Goal: Task Accomplishment & Management: Use online tool/utility

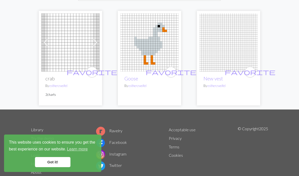
scroll to position [77, 0]
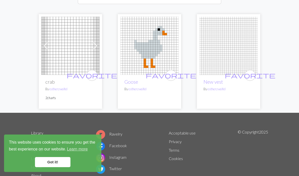
click at [97, 47] on span at bounding box center [95, 46] width 8 height 8
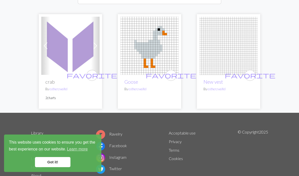
click at [91, 44] on span at bounding box center [95, 46] width 8 height 8
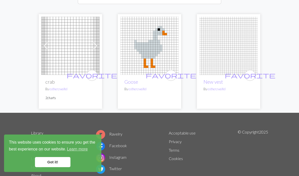
click at [47, 47] on span at bounding box center [46, 46] width 8 height 8
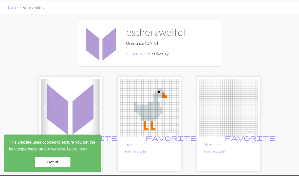
scroll to position [0, 0]
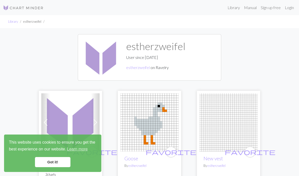
click at [233, 9] on link "Library" at bounding box center [233, 8] width 16 height 10
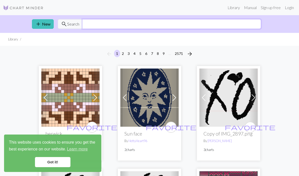
click at [93, 27] on input "text" at bounding box center [171, 24] width 179 height 10
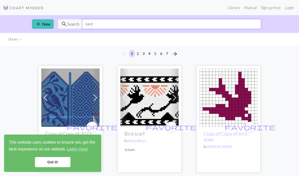
click at [198, 26] on input "bird" at bounding box center [171, 24] width 179 height 10
type input "b"
type input "o"
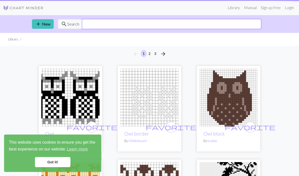
type input "p"
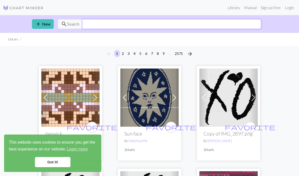
click at [183, 25] on input "text" at bounding box center [171, 24] width 179 height 10
type input "hummingbird"
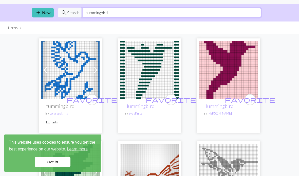
scroll to position [11, 0]
click at [90, 100] on span "favorite" at bounding box center [92, 100] width 51 height 8
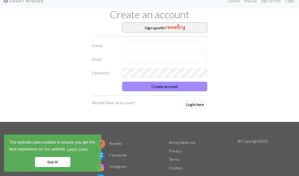
scroll to position [7, 0]
click at [190, 28] on button "Sign up with" at bounding box center [164, 28] width 85 height 10
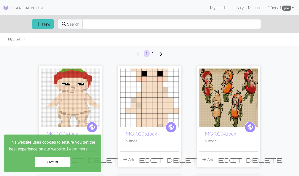
click at [236, 10] on link "Library" at bounding box center [237, 8] width 16 height 10
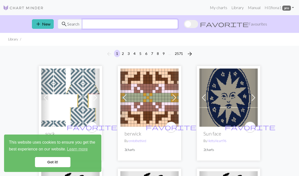
click at [178, 28] on input "text" at bounding box center [129, 24] width 95 height 10
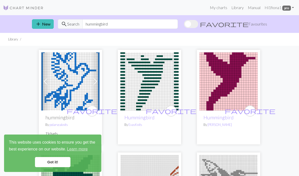
click at [92, 111] on span "favorite" at bounding box center [92, 111] width 51 height 8
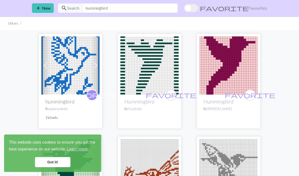
scroll to position [16, 0]
click at [250, 96] on span "favorite" at bounding box center [250, 95] width 51 height 8
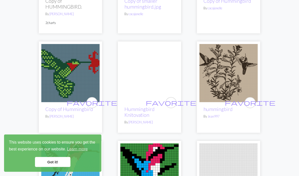
scroll to position [223, 0]
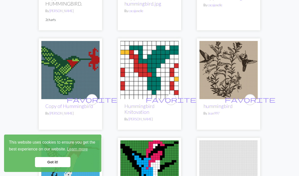
click at [92, 97] on span "favorite" at bounding box center [92, 100] width 51 height 8
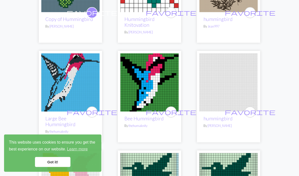
click at [174, 110] on span "favorite" at bounding box center [171, 112] width 51 height 8
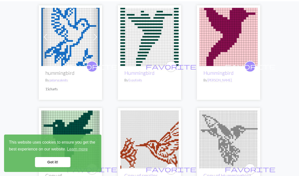
scroll to position [0, 0]
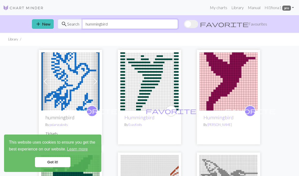
click at [178, 27] on input "hummingbird" at bounding box center [129, 24] width 95 height 10
type input "h"
type input "goose"
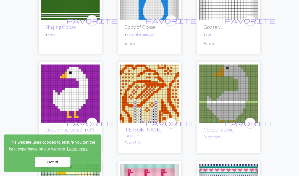
scroll to position [1448, 0]
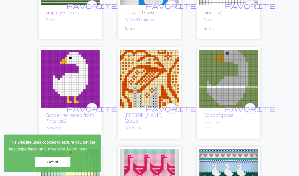
click at [92, 105] on span "favorite" at bounding box center [92, 109] width 51 height 8
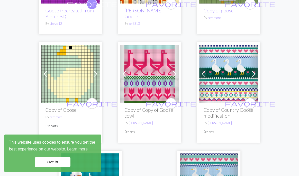
scroll to position [1555, 0]
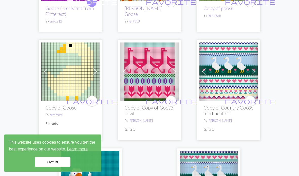
click at [91, 97] on span "favorite" at bounding box center [92, 101] width 51 height 8
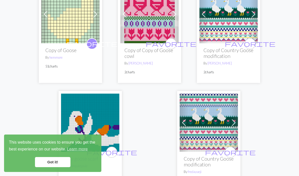
scroll to position [1621, 0]
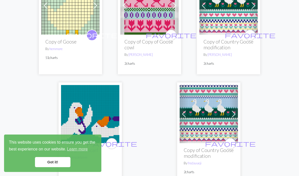
click at [110, 140] on span "favorite" at bounding box center [111, 144] width 51 height 8
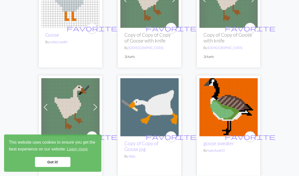
scroll to position [0, 0]
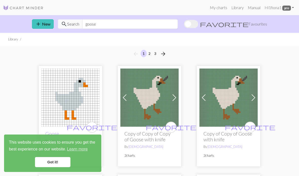
click at [218, 8] on link "My charts" at bounding box center [219, 8] width 22 height 10
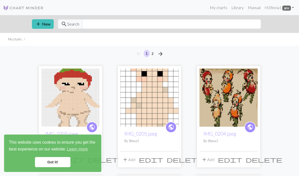
click at [48, 28] on button "add New" at bounding box center [43, 24] width 22 height 10
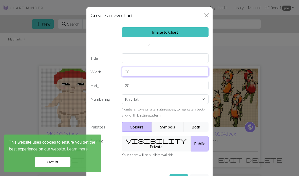
click at [173, 71] on input "20" at bounding box center [165, 72] width 87 height 10
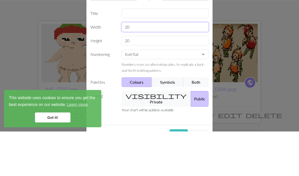
type input "2"
type input "45"
click at [174, 81] on input "20" at bounding box center [165, 86] width 87 height 10
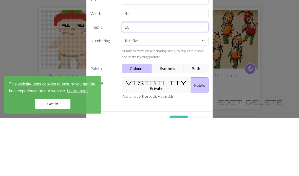
type input "2"
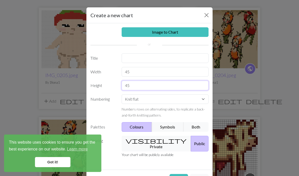
type input "45"
click at [189, 32] on link "Image to Chart" at bounding box center [165, 32] width 87 height 10
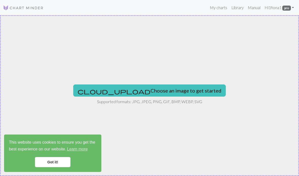
click at [175, 92] on button "cloud_upload Choose an image to get started" at bounding box center [149, 91] width 152 height 12
type input "C:\fakepath\IMG_0020.jpeg"
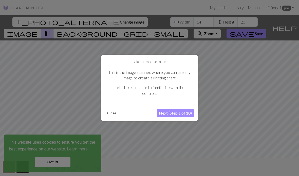
click at [179, 116] on button "Next (Step 1 of 10)" at bounding box center [175, 113] width 37 height 8
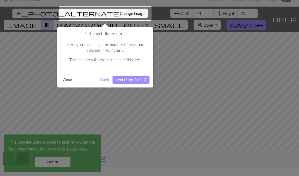
scroll to position [10, 0]
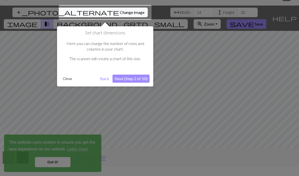
click at [95, 11] on div at bounding box center [105, 12] width 93 height 15
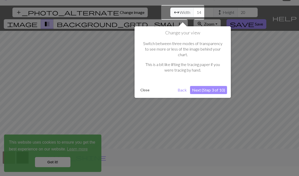
click at [207, 86] on button "Next (Step 3 of 10)" at bounding box center [208, 90] width 37 height 8
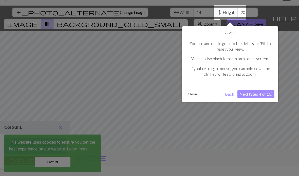
click at [256, 94] on button "Next (Step 4 of 10)" at bounding box center [255, 94] width 37 height 8
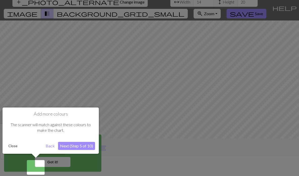
scroll to position [20, 0]
click at [81, 147] on button "Next (Step 5 of 10)" at bounding box center [76, 146] width 37 height 8
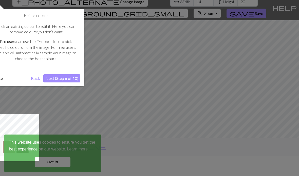
click at [69, 78] on button "Next (Step 6 of 10)" at bounding box center [61, 78] width 37 height 8
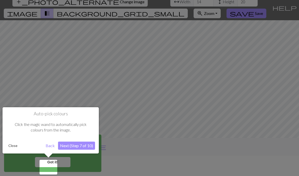
click at [83, 144] on button "Next (Step 7 of 10)" at bounding box center [76, 146] width 37 height 8
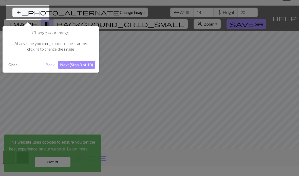
click at [82, 65] on button "Next (Step 8 of 10)" at bounding box center [76, 65] width 37 height 8
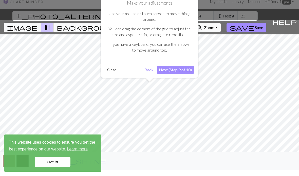
scroll to position [0, 0]
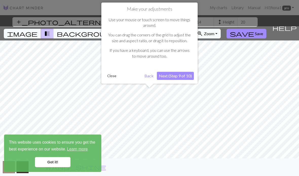
click at [179, 76] on button "Next (Step 9 of 10)" at bounding box center [175, 76] width 37 height 8
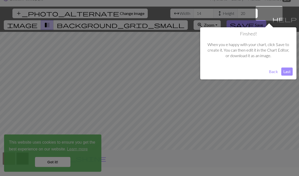
scroll to position [10, 0]
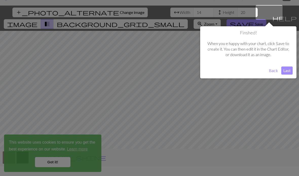
click at [284, 70] on button "Last" at bounding box center [286, 71] width 11 height 8
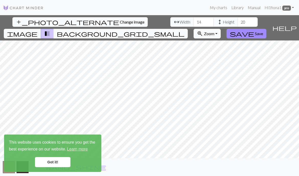
click at [57, 159] on link "Got it!" at bounding box center [52, 162] width 35 height 10
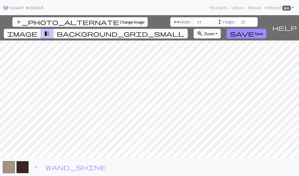
click at [263, 31] on span "Save" at bounding box center [259, 33] width 8 height 5
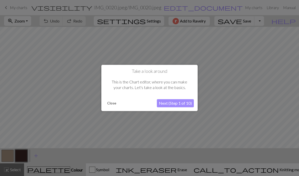
click at [178, 104] on button "Next (Step 1 of 10)" at bounding box center [175, 104] width 37 height 8
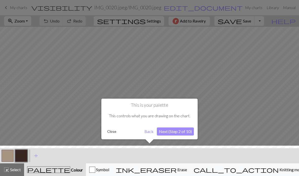
click at [149, 133] on button "Back" at bounding box center [148, 132] width 13 height 8
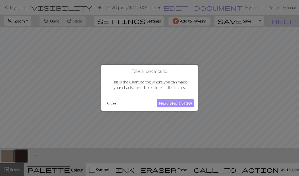
click at [113, 104] on button "Close" at bounding box center [111, 104] width 13 height 8
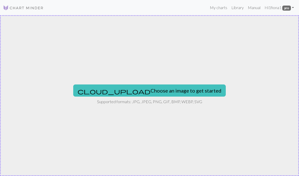
click at [169, 93] on button "cloud_upload Choose an image to get started" at bounding box center [149, 91] width 152 height 12
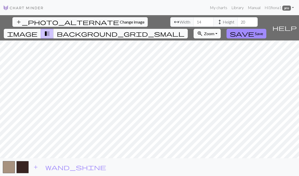
click at [41, 29] on button "image" at bounding box center [22, 34] width 37 height 10
click at [184, 30] on span "background_grid_small" at bounding box center [121, 33] width 128 height 7
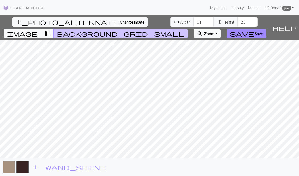
click at [50, 30] on span "transition_fade" at bounding box center [47, 33] width 6 height 7
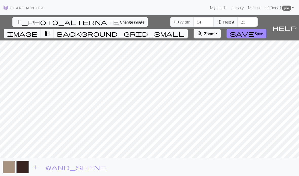
click at [37, 30] on span "image" at bounding box center [22, 33] width 30 height 7
click at [214, 31] on span "Zoom" at bounding box center [209, 33] width 10 height 5
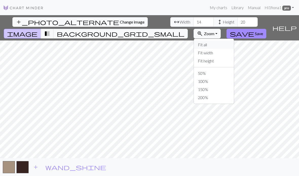
click at [231, 41] on button "Fit all" at bounding box center [214, 45] width 40 height 8
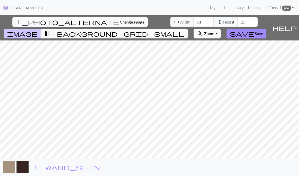
click at [214, 31] on span "Zoom" at bounding box center [209, 33] width 10 height 5
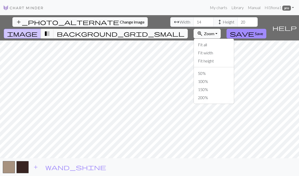
click at [228, 77] on button "100%" at bounding box center [214, 81] width 40 height 8
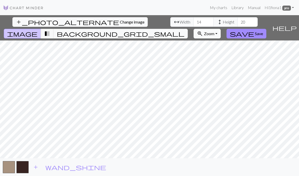
click at [254, 30] on span "save" at bounding box center [242, 33] width 24 height 7
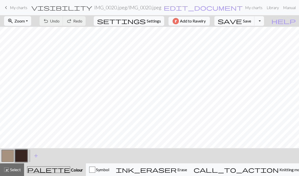
click at [37, 157] on span "add" at bounding box center [36, 155] width 6 height 7
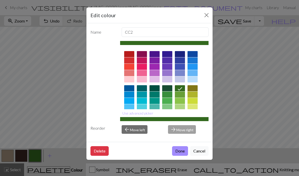
click at [205, 16] on button "Close" at bounding box center [206, 15] width 8 height 8
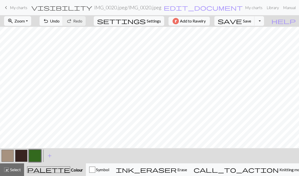
click at [49, 155] on span "add" at bounding box center [50, 155] width 6 height 7
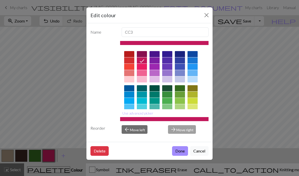
click at [207, 18] on button "Close" at bounding box center [206, 15] width 8 height 8
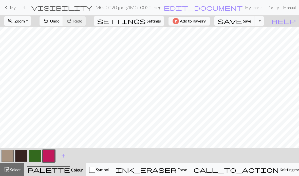
click at [63, 155] on span "add" at bounding box center [63, 155] width 6 height 7
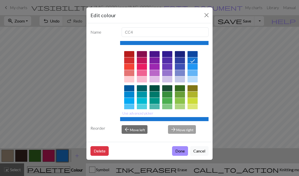
click at [208, 14] on button "Close" at bounding box center [206, 15] width 8 height 8
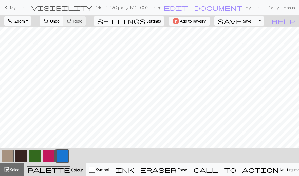
click at [76, 155] on span "add" at bounding box center [77, 155] width 6 height 7
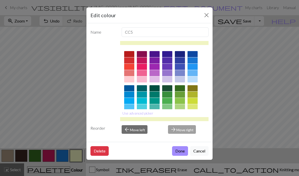
click at [206, 13] on button "Close" at bounding box center [206, 15] width 8 height 8
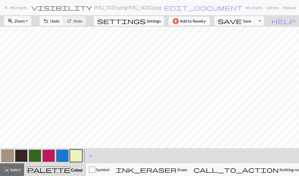
click at [76, 158] on button "button" at bounding box center [76, 156] width 12 height 12
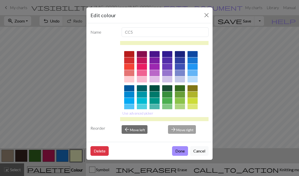
click at [129, 127] on div at bounding box center [129, 129] width 10 height 6
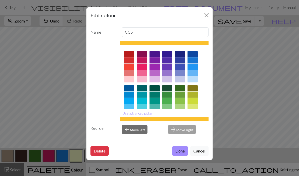
click at [178, 156] on button "Done" at bounding box center [180, 151] width 16 height 10
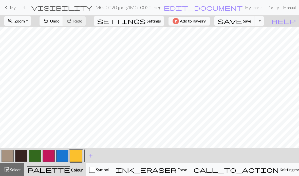
click at [63, 159] on button "button" at bounding box center [62, 156] width 12 height 12
click at [61, 153] on button "button" at bounding box center [62, 156] width 12 height 12
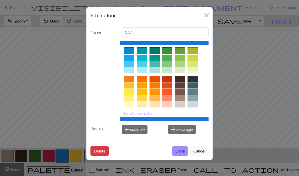
click at [206, 18] on button "Close" at bounding box center [206, 15] width 8 height 8
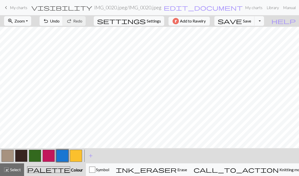
click at [63, 18] on button "undo Undo Undo" at bounding box center [52, 21] width 24 height 10
click at [63, 25] on button "undo Undo Undo" at bounding box center [52, 21] width 24 height 10
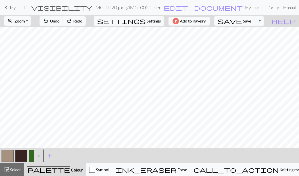
click at [63, 25] on button "undo Undo Undo" at bounding box center [52, 21] width 24 height 10
click at [78, 25] on div "undo Undo Undo redo Redo Redo" at bounding box center [63, 21] width 54 height 12
click at [77, 20] on div "undo Undo Undo redo Redo Redo" at bounding box center [63, 21] width 54 height 12
click at [31, 24] on button "zoom_in Zoom Zoom" at bounding box center [17, 21] width 27 height 10
click at [33, 29] on button "Fit all" at bounding box center [24, 32] width 40 height 8
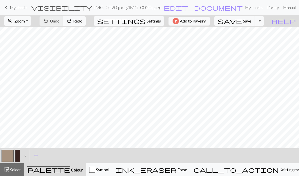
click at [147, 24] on button "settings Settings" at bounding box center [129, 21] width 70 height 10
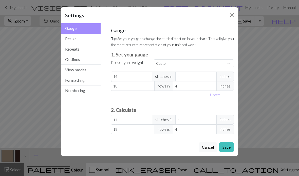
click at [89, 41] on button "Resize" at bounding box center [81, 39] width 40 height 10
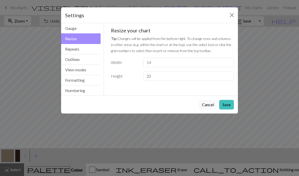
click at [88, 47] on button "Repeats" at bounding box center [81, 49] width 40 height 10
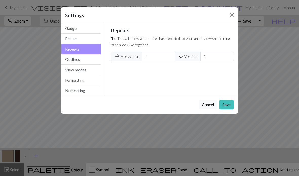
click at [85, 58] on button "Outlines" at bounding box center [81, 59] width 40 height 10
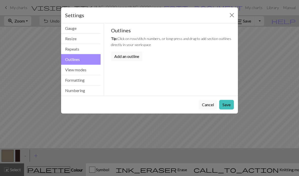
click at [84, 71] on button "View modes" at bounding box center [81, 70] width 40 height 10
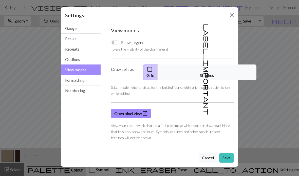
click at [83, 80] on button "Formatting" at bounding box center [81, 80] width 40 height 10
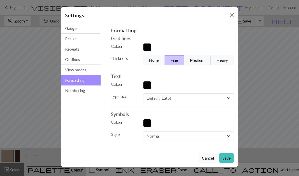
click at [228, 15] on button "Close" at bounding box center [232, 15] width 8 height 8
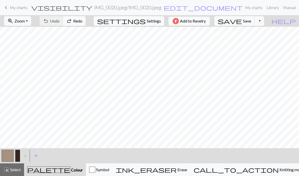
click at [70, 169] on span "Colour" at bounding box center [76, 170] width 13 height 5
click at [35, 155] on span "add" at bounding box center [36, 155] width 6 height 7
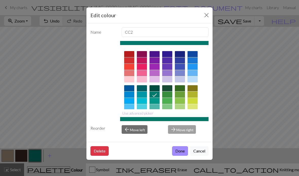
click at [144, 117] on button "Use advanced picker" at bounding box center [137, 113] width 35 height 8
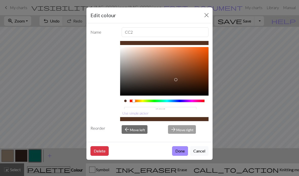
click at [144, 102] on div at bounding box center [167, 101] width 75 height 3
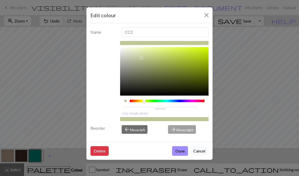
scroll to position [2, 0]
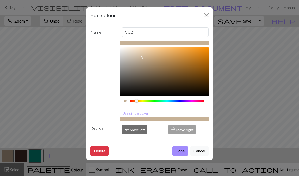
click at [137, 100] on div at bounding box center [136, 101] width 3 height 3
type input "#C6B296"
click at [176, 156] on button "Done" at bounding box center [180, 151] width 16 height 10
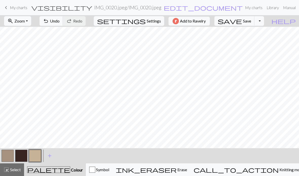
click at [15, 168] on span "Select" at bounding box center [14, 169] width 11 height 5
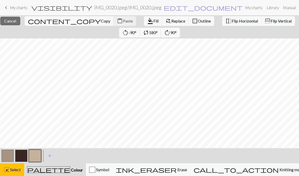
click at [16, 19] on span "Cancel" at bounding box center [10, 20] width 12 height 5
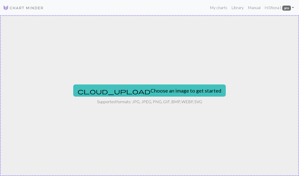
click at [135, 91] on button "cloud_upload Choose an image to get started" at bounding box center [149, 91] width 152 height 12
type input "C:\fakepath\IMG_0020.jpeg"
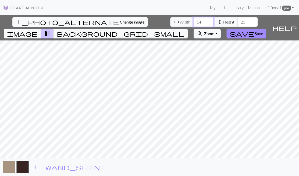
click at [193, 20] on input "14" at bounding box center [203, 22] width 20 height 10
type input "1"
type input "5"
type input "45"
click at [237, 25] on input "20" at bounding box center [247, 22] width 20 height 10
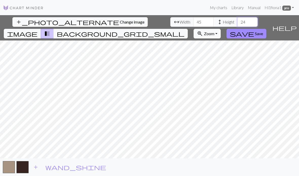
type input "2"
type input "45"
click at [184, 30] on span "background_grid_small" at bounding box center [121, 33] width 128 height 7
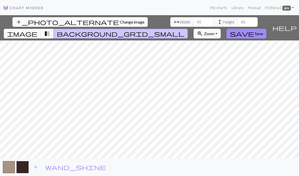
click at [41, 29] on button "image" at bounding box center [22, 34] width 37 height 10
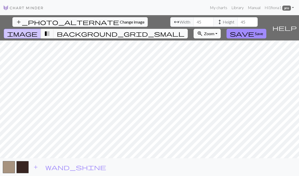
click at [184, 30] on span "background_grid_small" at bounding box center [121, 33] width 128 height 7
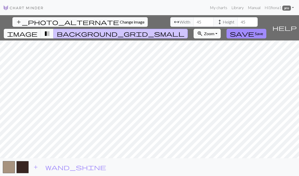
click at [41, 29] on button "image" at bounding box center [22, 34] width 37 height 10
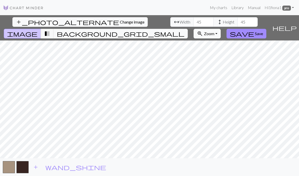
click at [37, 30] on span "image" at bounding box center [22, 33] width 30 height 7
click at [254, 30] on span "save" at bounding box center [242, 33] width 24 height 7
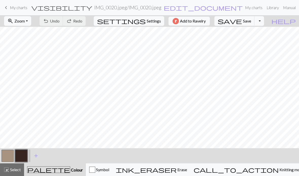
click at [53, 169] on span "palette" at bounding box center [48, 169] width 43 height 7
click at [53, 173] on span "palette" at bounding box center [48, 169] width 43 height 7
click at [53, 172] on span "palette" at bounding box center [48, 169] width 43 height 7
click at [70, 169] on span "Colour" at bounding box center [76, 170] width 13 height 5
click at [38, 157] on span "add" at bounding box center [36, 155] width 6 height 7
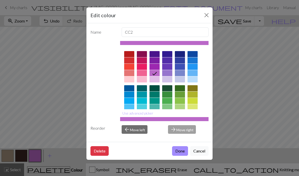
click at [204, 19] on button "Close" at bounding box center [206, 15] width 8 height 8
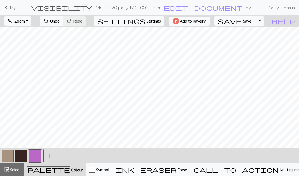
click at [25, 19] on span "Zoom" at bounding box center [19, 20] width 10 height 5
click at [36, 156] on button "button" at bounding box center [35, 156] width 12 height 12
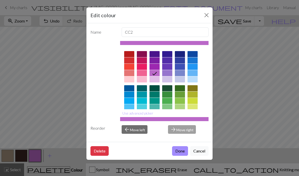
click at [205, 14] on button "Close" at bounding box center [206, 15] width 8 height 8
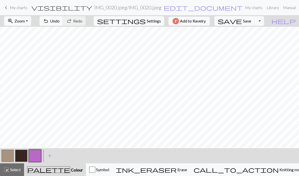
click at [281, 6] on link "Manual" at bounding box center [289, 8] width 17 height 10
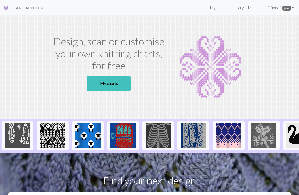
click at [236, 8] on link "Library" at bounding box center [237, 8] width 16 height 10
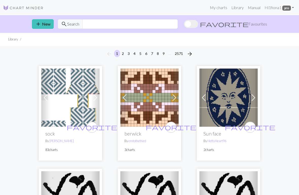
click at [37, 20] on button "add New" at bounding box center [43, 24] width 22 height 10
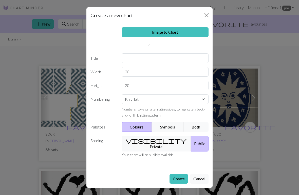
click at [177, 32] on link "Image to Chart" at bounding box center [165, 32] width 87 height 10
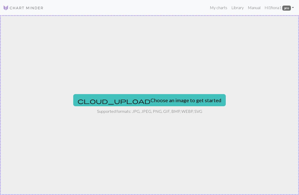
click at [168, 100] on button "cloud_upload Choose an image to get started" at bounding box center [149, 100] width 152 height 12
type input "C:\fakepath\IMG_0020.jpeg"
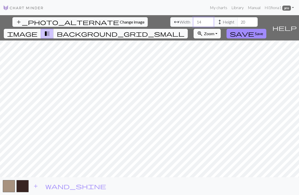
click at [193, 22] on input "14" at bounding box center [203, 22] width 20 height 10
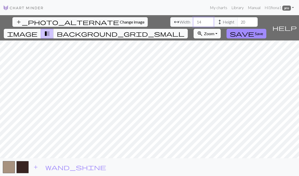
click at [193, 22] on input "14" at bounding box center [203, 22] width 20 height 10
type input "1"
type input "40"
click at [237, 24] on input "20" at bounding box center [247, 22] width 20 height 10
type input "2"
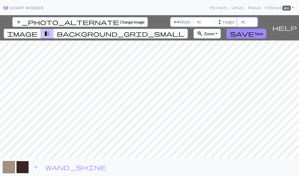
type input "40"
click at [263, 31] on span "Save" at bounding box center [259, 33] width 8 height 5
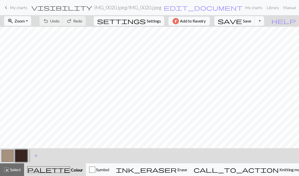
click at [22, 156] on button "button" at bounding box center [21, 156] width 12 height 12
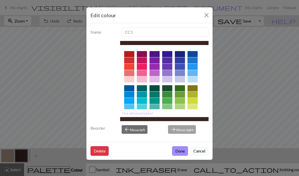
scroll to position [11, 0]
click at [207, 11] on button "Close" at bounding box center [206, 15] width 8 height 8
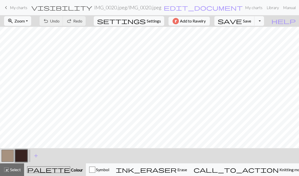
click at [37, 156] on span "add" at bounding box center [36, 155] width 6 height 7
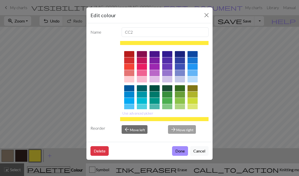
click at [206, 16] on button "Close" at bounding box center [206, 15] width 8 height 8
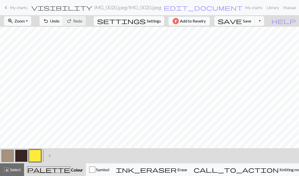
click at [37, 157] on button "button" at bounding box center [35, 156] width 12 height 12
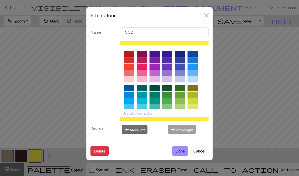
click at [16, 172] on div "Edit colour Name CC2 Use advanced picker Reorder arrow_back Move left arrow_for…" at bounding box center [149, 88] width 299 height 176
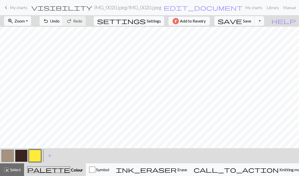
click at [35, 155] on button "button" at bounding box center [35, 156] width 12 height 12
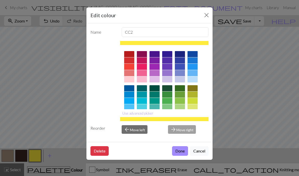
click at [205, 17] on button "Close" at bounding box center [206, 15] width 8 height 8
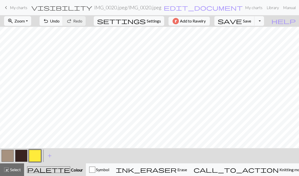
click at [95, 170] on div "button" at bounding box center [92, 170] width 6 height 6
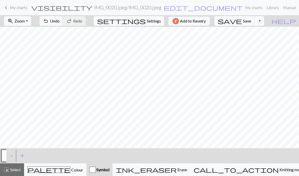
click at [77, 172] on div "palette Colour Colour" at bounding box center [55, 170] width 56 height 7
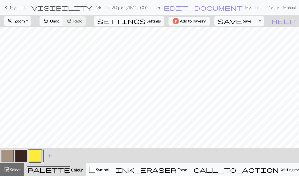
click at [35, 156] on button "button" at bounding box center [35, 156] width 12 height 12
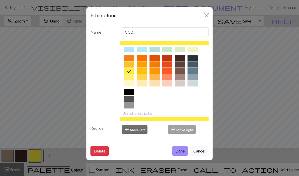
scroll to position [63, 0]
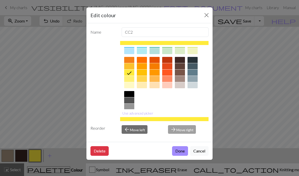
click at [139, 117] on button "Use advanced picker" at bounding box center [137, 113] width 35 height 8
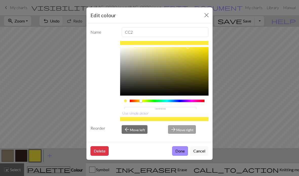
click at [139, 117] on button "Use simple picker" at bounding box center [135, 113] width 31 height 8
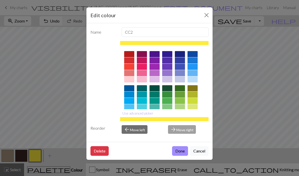
click at [141, 117] on button "Use advanced picker" at bounding box center [137, 113] width 35 height 8
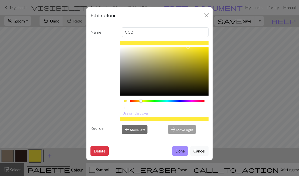
click at [186, 134] on div "arrow_forward Move right" at bounding box center [188, 129] width 47 height 9
click at [183, 134] on div "arrow_forward Move right" at bounding box center [188, 129] width 47 height 9
click at [184, 134] on div "arrow_forward Move right" at bounding box center [188, 129] width 47 height 9
click at [181, 134] on div "arrow_forward Move right" at bounding box center [188, 129] width 47 height 9
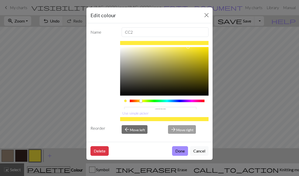
click at [168, 134] on div "arrow_forward Move right" at bounding box center [188, 129] width 47 height 9
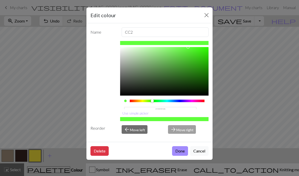
type input "#5BFF3B"
click at [142, 134] on button "arrow_back Move left" at bounding box center [135, 129] width 26 height 9
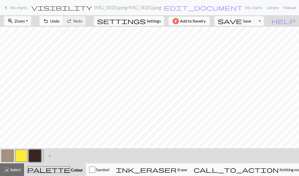
click at [21, 158] on button "button" at bounding box center [21, 156] width 12 height 12
click at [60, 22] on span "Undo" at bounding box center [55, 20] width 10 height 5
click at [49, 21] on span "undo" at bounding box center [46, 20] width 6 height 7
click at [72, 21] on div "undo Undo Undo redo Redo Redo" at bounding box center [63, 21] width 54 height 12
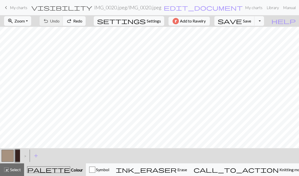
click at [73, 22] on div "undo Undo Undo redo Redo Redo" at bounding box center [63, 21] width 54 height 12
click at [74, 21] on div "undo Undo Undo redo Redo Redo" at bounding box center [63, 21] width 54 height 12
click at [76, 21] on div "undo Undo Undo redo Redo Redo" at bounding box center [63, 21] width 54 height 12
click at [75, 20] on div "undo Undo Undo redo Redo Redo" at bounding box center [63, 21] width 54 height 12
click at [25, 155] on div ">" at bounding box center [24, 156] width 8 height 14
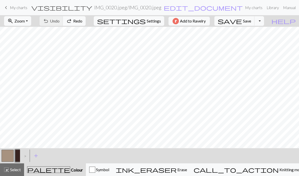
click at [28, 158] on div ">" at bounding box center [24, 156] width 8 height 14
click at [27, 158] on div ">" at bounding box center [24, 156] width 8 height 14
click at [15, 170] on span "Select" at bounding box center [14, 169] width 11 height 5
click at [15, 172] on div "highlight_alt Select Select" at bounding box center [11, 170] width 17 height 6
click at [149, 23] on span "Settings" at bounding box center [154, 21] width 14 height 6
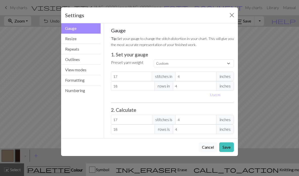
click at [84, 38] on button "Resize" at bounding box center [81, 39] width 40 height 10
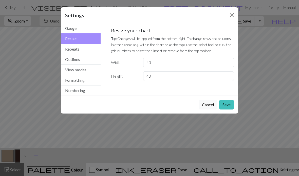
click at [79, 49] on button "Repeats" at bounding box center [81, 49] width 40 height 10
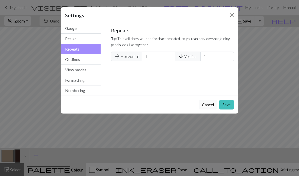
click at [86, 60] on button "Outlines" at bounding box center [81, 59] width 40 height 10
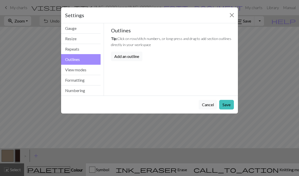
click at [86, 70] on button "View modes" at bounding box center [81, 70] width 40 height 10
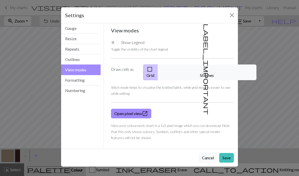
click at [90, 78] on button "Formatting" at bounding box center [81, 80] width 40 height 10
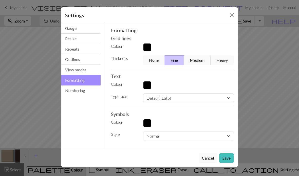
click at [148, 82] on button "button" at bounding box center [147, 85] width 8 height 8
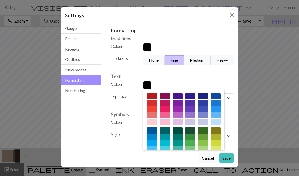
click at [160, 103] on div at bounding box center [165, 103] width 10 height 6
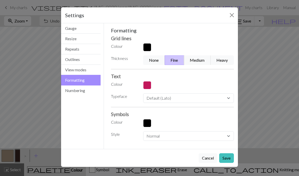
click at [148, 88] on button "button" at bounding box center [147, 85] width 8 height 8
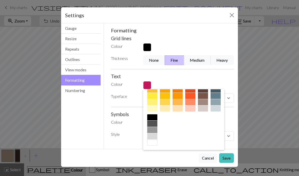
scroll to position [82, 0]
click at [154, 118] on div at bounding box center [152, 117] width 10 height 6
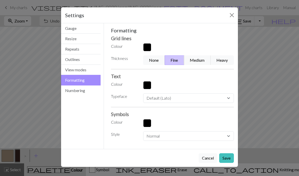
click at [154, 117] on div "Formatting Grid lines Colour Thickness None Fine Medium Heavy Text Colour Typef…" at bounding box center [172, 84] width 123 height 114
click at [87, 90] on button "Numbering" at bounding box center [81, 91] width 40 height 10
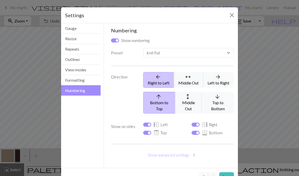
click at [233, 17] on button "Close" at bounding box center [232, 15] width 8 height 8
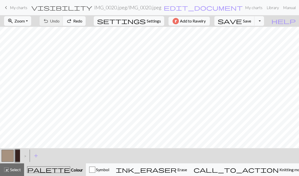
click at [264, 22] on button "Toggle Dropdown" at bounding box center [259, 21] width 10 height 10
click at [291, 23] on span "help" at bounding box center [283, 20] width 24 height 7
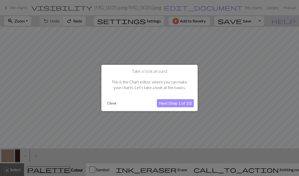
click at [185, 106] on button "Next (Step 1 of 10)" at bounding box center [175, 104] width 37 height 8
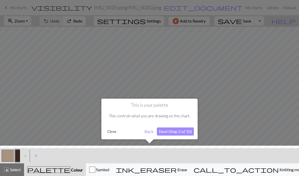
click at [183, 134] on button "Next (Step 2 of 10)" at bounding box center [175, 132] width 37 height 8
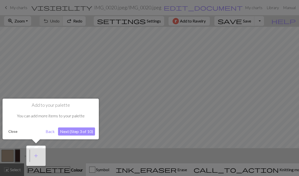
click at [81, 130] on button "Next (Step 3 of 10)" at bounding box center [76, 132] width 37 height 8
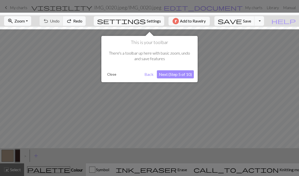
click at [174, 76] on button "Next (Step 5 of 10)" at bounding box center [175, 74] width 37 height 8
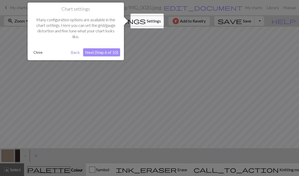
click at [105, 55] on button "Next (Step 6 of 10)" at bounding box center [101, 52] width 37 height 8
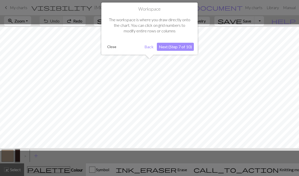
scroll to position [19, 0]
click at [172, 49] on button "Next (Step 7 of 10)" at bounding box center [175, 47] width 37 height 8
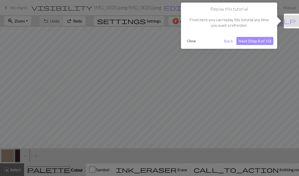
click at [251, 43] on button "Next (Step 8 of 10)" at bounding box center [254, 41] width 37 height 8
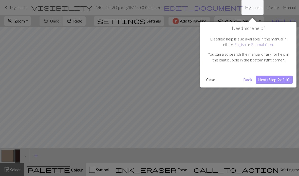
click at [208, 80] on button "Close" at bounding box center [210, 80] width 13 height 8
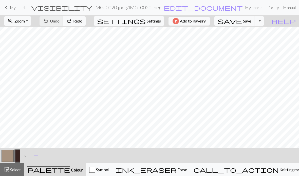
click at [147, 24] on span "Settings" at bounding box center [154, 21] width 14 height 6
select select "flat"
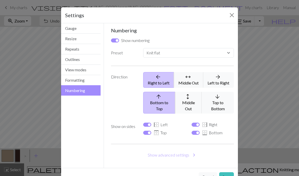
click at [228, 18] on button "Close" at bounding box center [232, 15] width 8 height 8
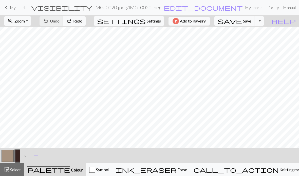
click at [292, 20] on span "help" at bounding box center [283, 20] width 24 height 7
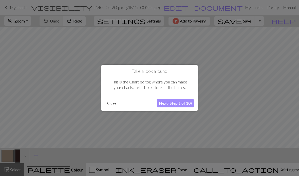
click at [176, 105] on button "Next (Step 1 of 10)" at bounding box center [175, 104] width 37 height 8
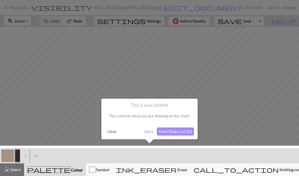
click at [147, 133] on button "Back" at bounding box center [148, 132] width 13 height 8
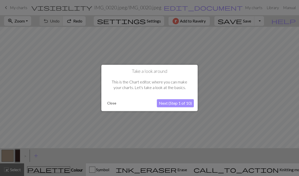
click at [111, 105] on button "Close" at bounding box center [111, 104] width 13 height 8
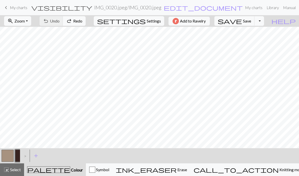
click at [32, 157] on button "add Add a colour" at bounding box center [36, 156] width 13 height 13
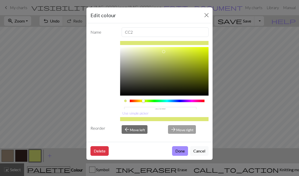
click at [202, 115] on icon at bounding box center [202, 113] width 6 height 6
type input "220"
click at [208, 17] on button "Close" at bounding box center [206, 15] width 8 height 8
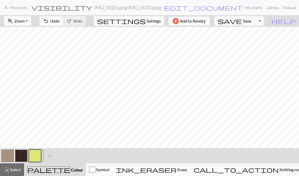
click at [148, 21] on span "Settings" at bounding box center [154, 21] width 14 height 6
select select "flat"
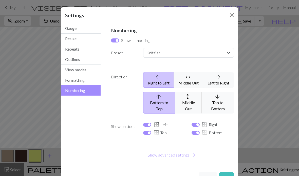
click at [92, 27] on button "Gauge" at bounding box center [81, 28] width 40 height 10
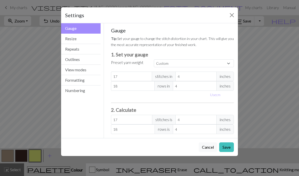
click at [85, 70] on button "View modes" at bounding box center [81, 70] width 40 height 10
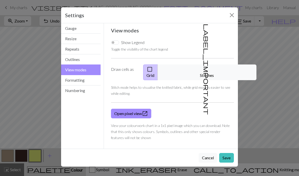
click at [113, 44] on input "Show Legend" at bounding box center [115, 43] width 8 height 4
checkbox input "true"
click at [231, 18] on button "Close" at bounding box center [232, 15] width 8 height 8
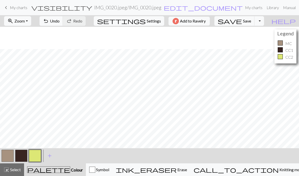
scroll to position [22, 0]
click at [152, 22] on span "Settings" at bounding box center [154, 21] width 14 height 6
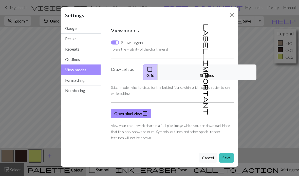
click at [84, 60] on button "Outlines" at bounding box center [81, 59] width 40 height 10
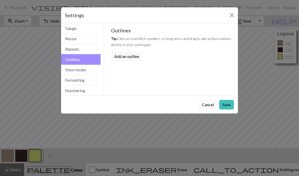
click at [230, 15] on button "Close" at bounding box center [232, 15] width 8 height 8
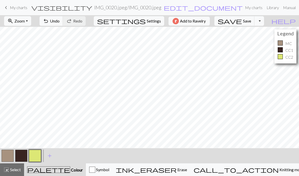
click at [50, 154] on span "add" at bounding box center [50, 155] width 6 height 7
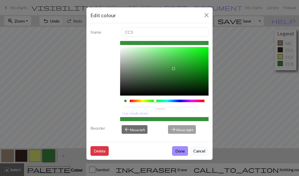
type input "#8E5A38"
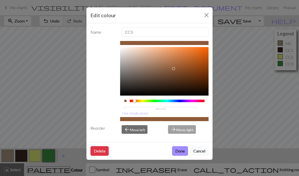
click at [134, 101] on div at bounding box center [134, 101] width 3 height 3
click at [180, 156] on button "Done" at bounding box center [180, 151] width 16 height 10
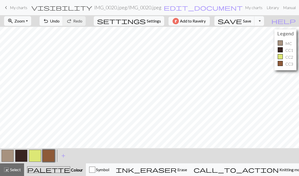
click at [63, 157] on span "add" at bounding box center [63, 155] width 6 height 7
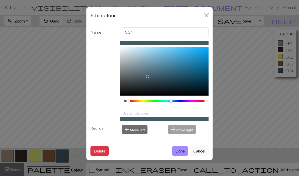
type input "#645D45"
click at [169, 102] on div at bounding box center [170, 101] width 3 height 3
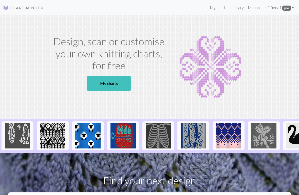
click at [236, 8] on link "Library" at bounding box center [237, 8] width 16 height 10
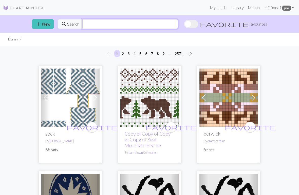
click at [132, 26] on input "text" at bounding box center [129, 24] width 95 height 10
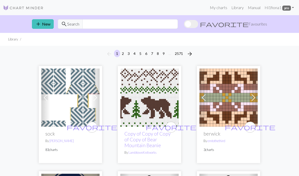
click at [198, 25] on span at bounding box center [191, 24] width 14 height 8
click at [184, 25] on input "favorite Favourites" at bounding box center [184, 25] width 0 height 0
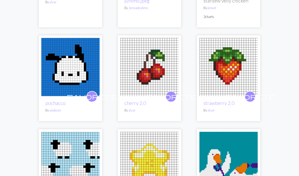
scroll to position [980, 0]
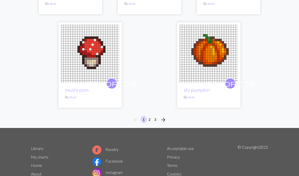
click at [148, 120] on button "2" at bounding box center [149, 119] width 6 height 7
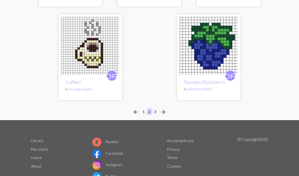
click at [155, 113] on button "3" at bounding box center [155, 111] width 6 height 7
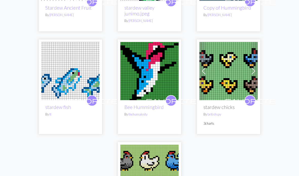
scroll to position [126, 0]
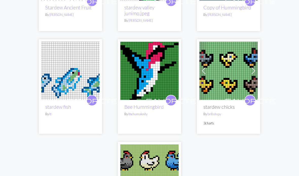
click at [154, 91] on img at bounding box center [149, 71] width 58 height 58
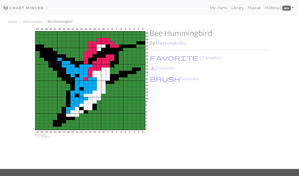
click at [164, 67] on link "save_alt Download" at bounding box center [161, 68] width 24 height 5
